Goal: Task Accomplishment & Management: Complete application form

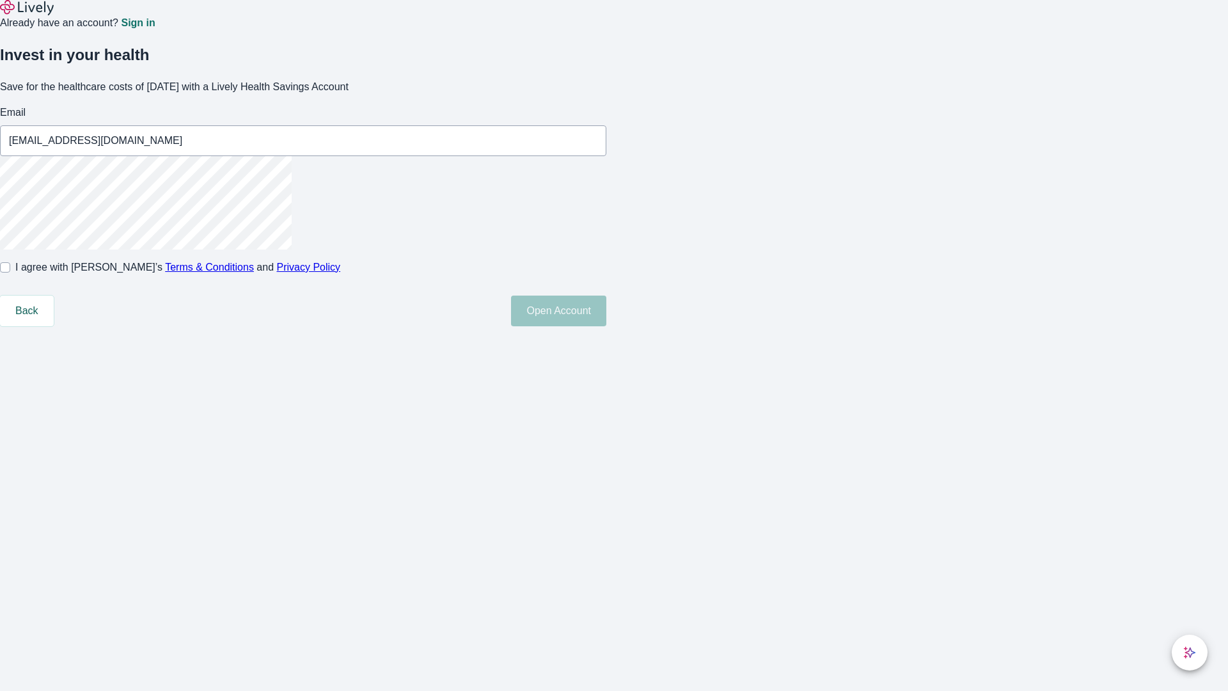
click at [10, 272] on input "I agree with Lively’s Terms & Conditions and Privacy Policy" at bounding box center [5, 267] width 10 height 10
checkbox input "true"
click at [606, 326] on button "Open Account" at bounding box center [558, 310] width 95 height 31
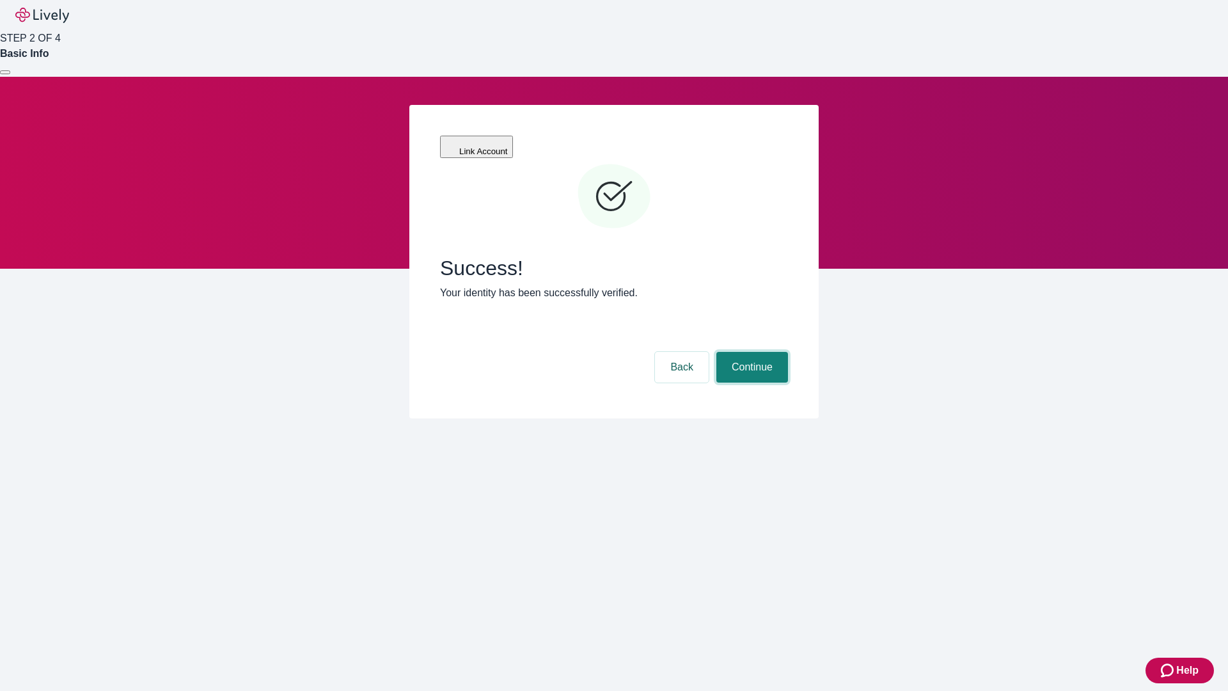
click at [750, 352] on button "Continue" at bounding box center [752, 367] width 72 height 31
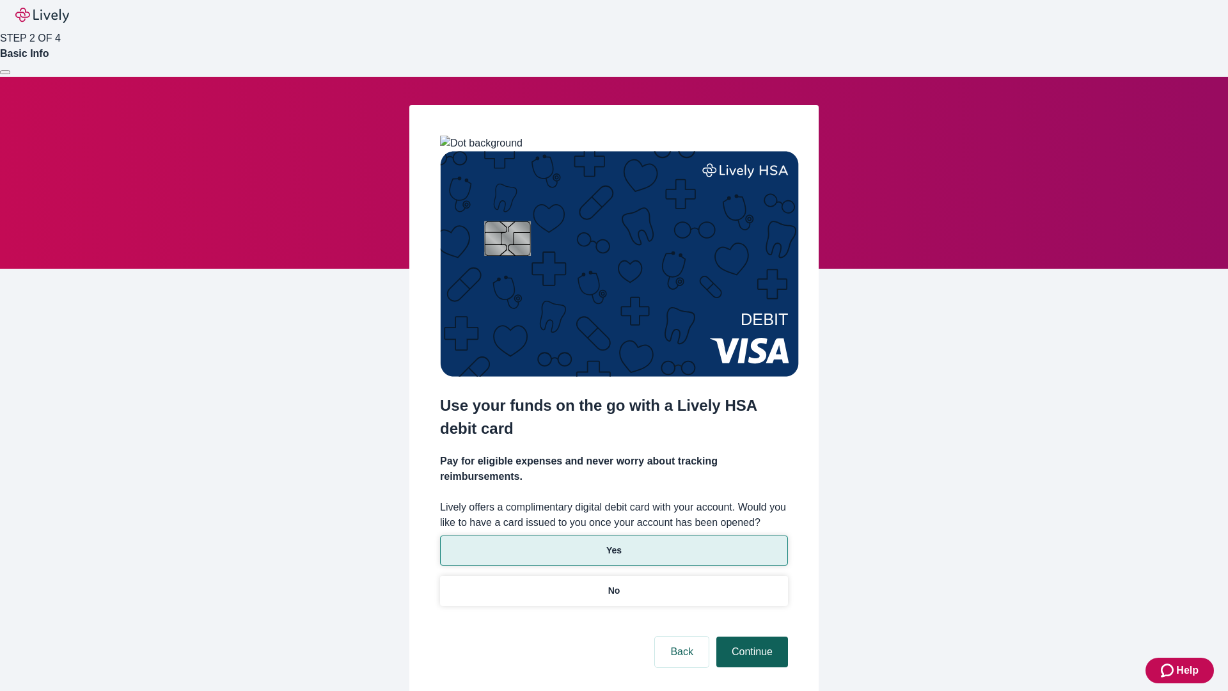
click at [613, 584] on p "No" at bounding box center [614, 590] width 12 height 13
click at [750, 636] on button "Continue" at bounding box center [752, 651] width 72 height 31
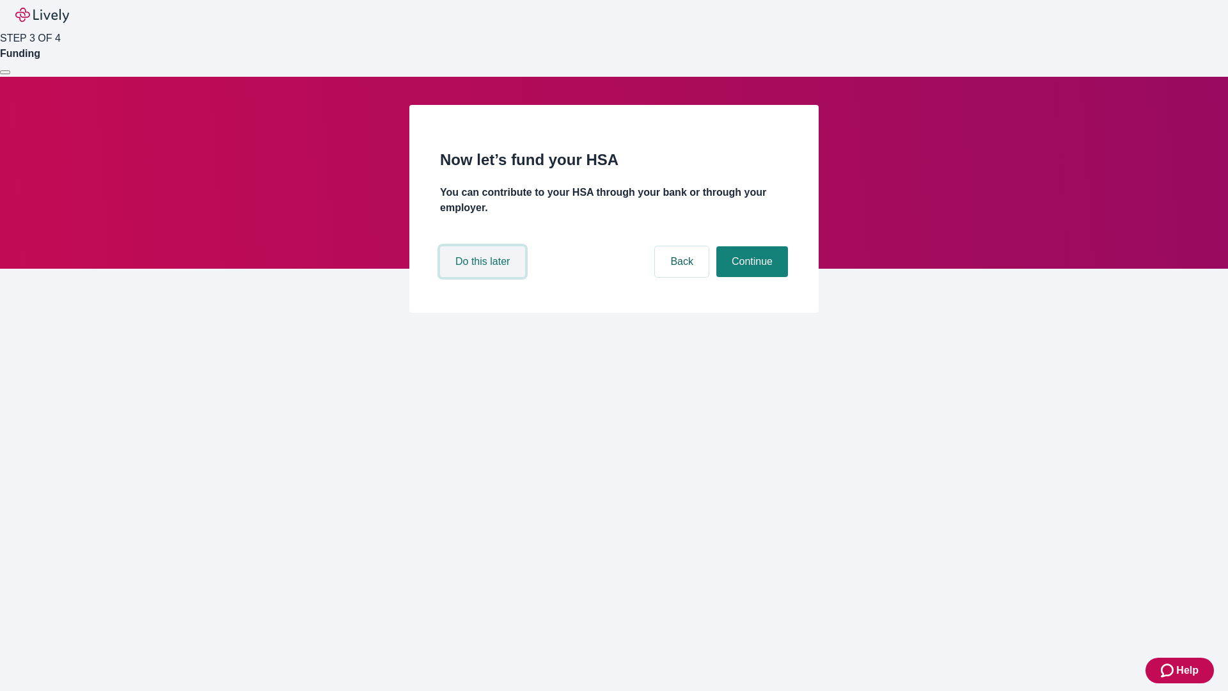
click at [484, 277] on button "Do this later" at bounding box center [482, 261] width 85 height 31
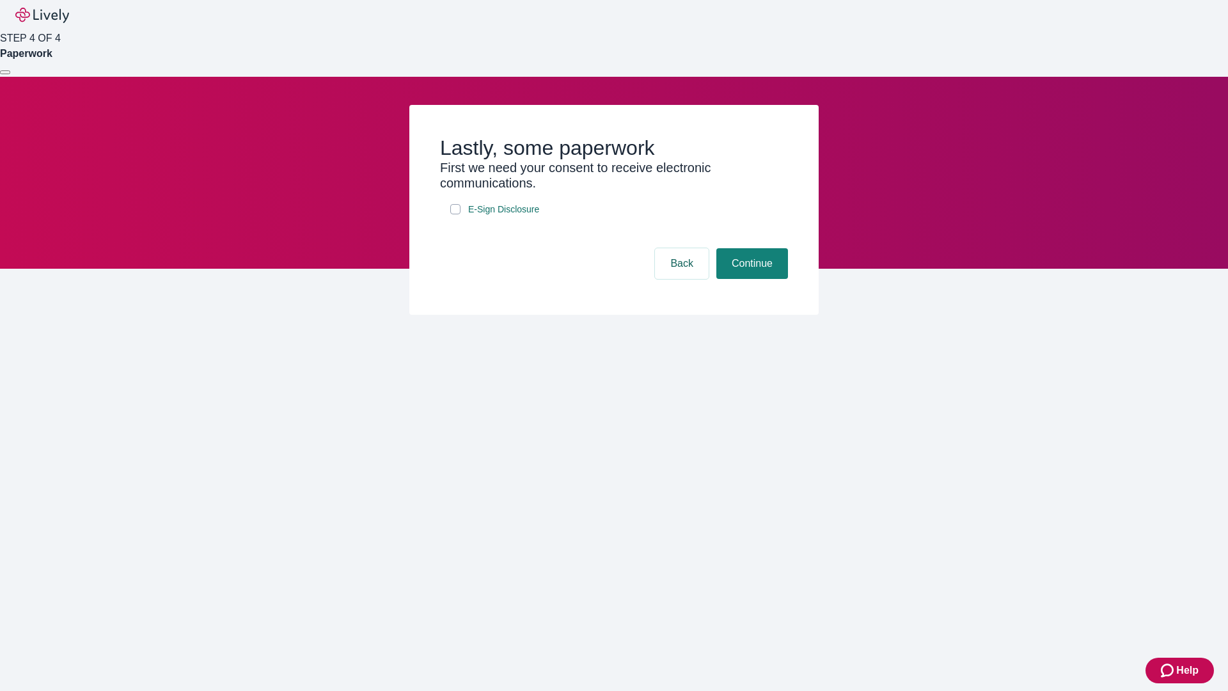
click at [455, 214] on input "E-Sign Disclosure" at bounding box center [455, 209] width 10 height 10
checkbox input "true"
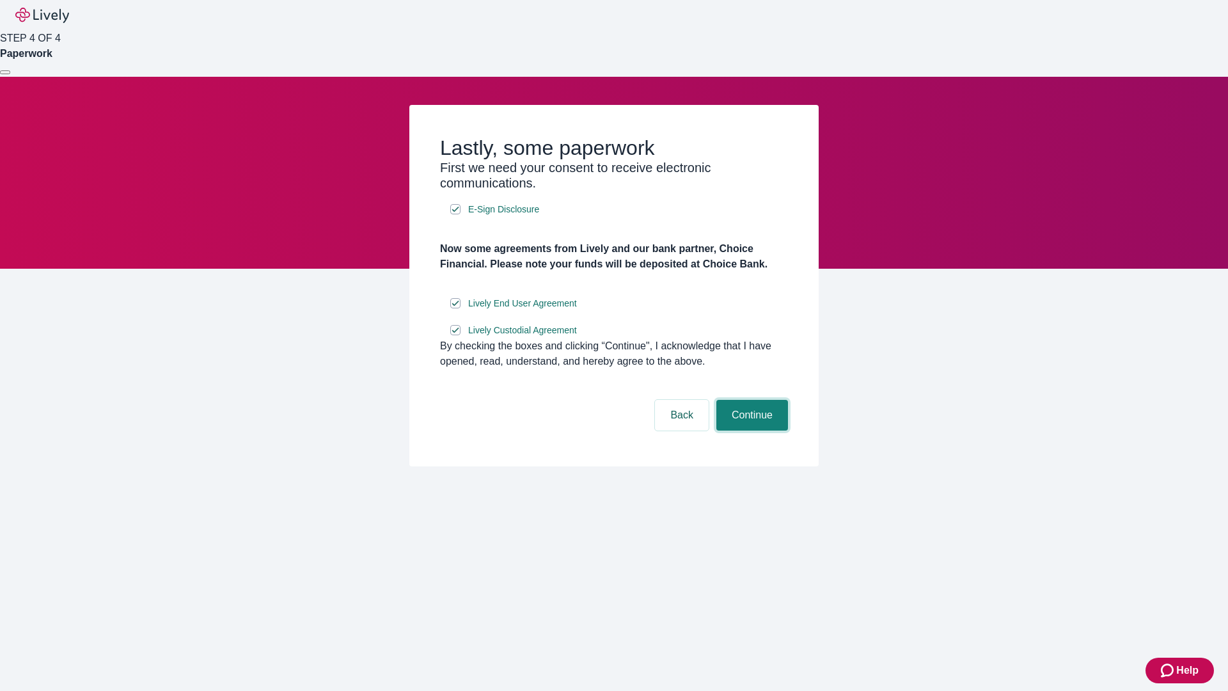
click at [750, 430] on button "Continue" at bounding box center [752, 415] width 72 height 31
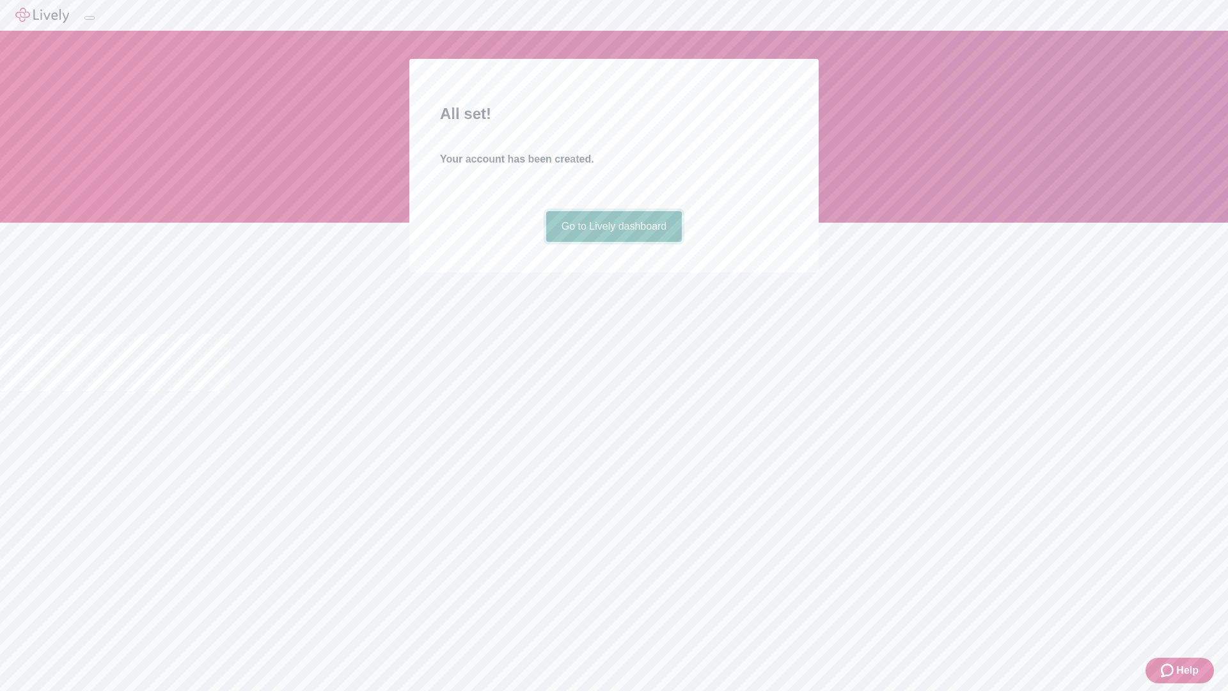
click at [613, 242] on link "Go to Lively dashboard" at bounding box center [614, 226] width 136 height 31
